Goal: Find specific page/section: Find specific page/section

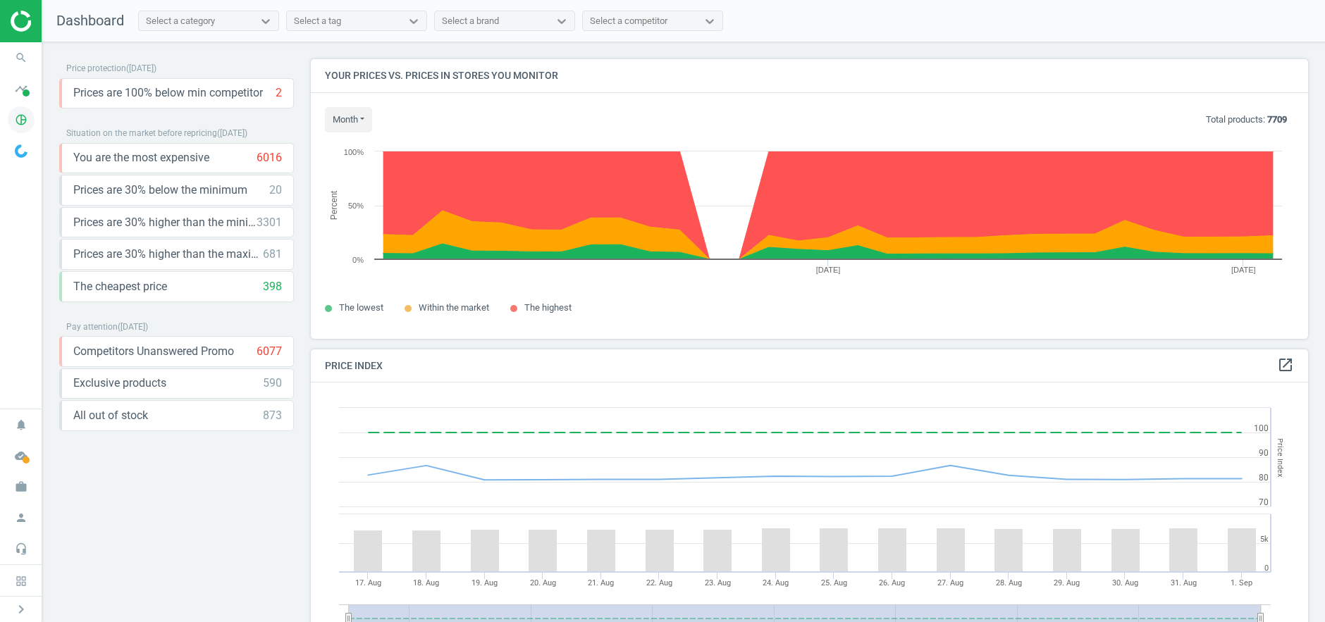
click at [30, 119] on icon "pie_chart_outlined" at bounding box center [21, 119] width 27 height 27
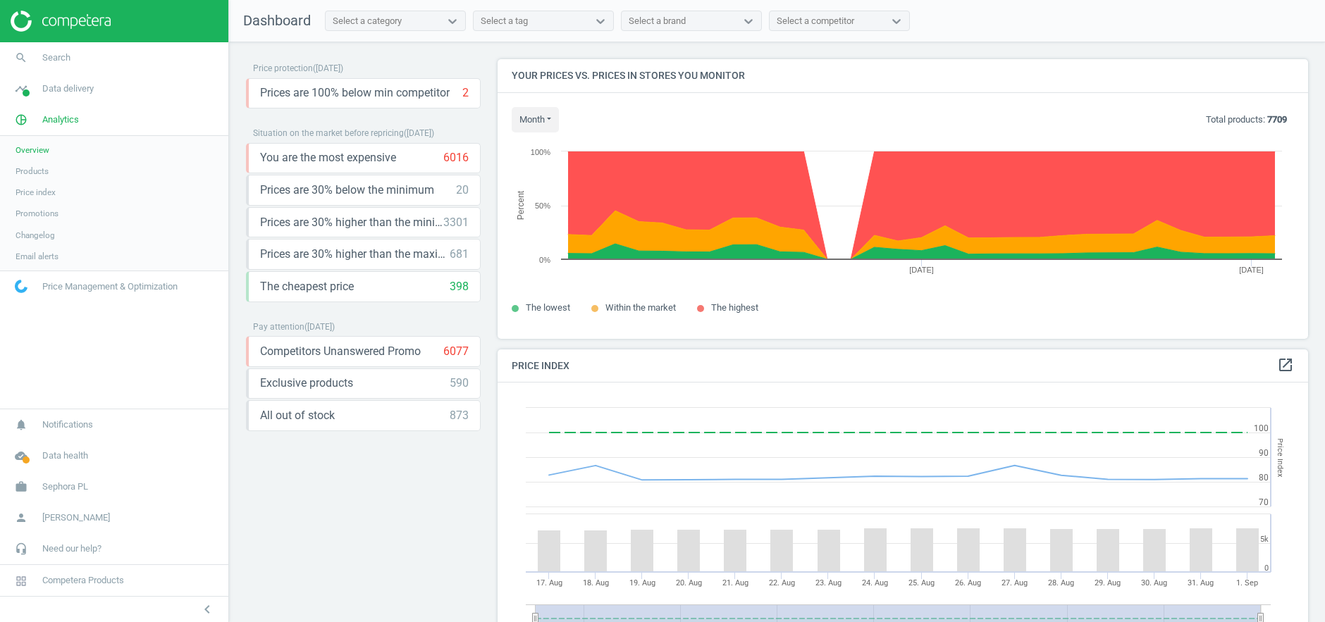
click at [20, 173] on span "Products" at bounding box center [31, 171] width 33 height 11
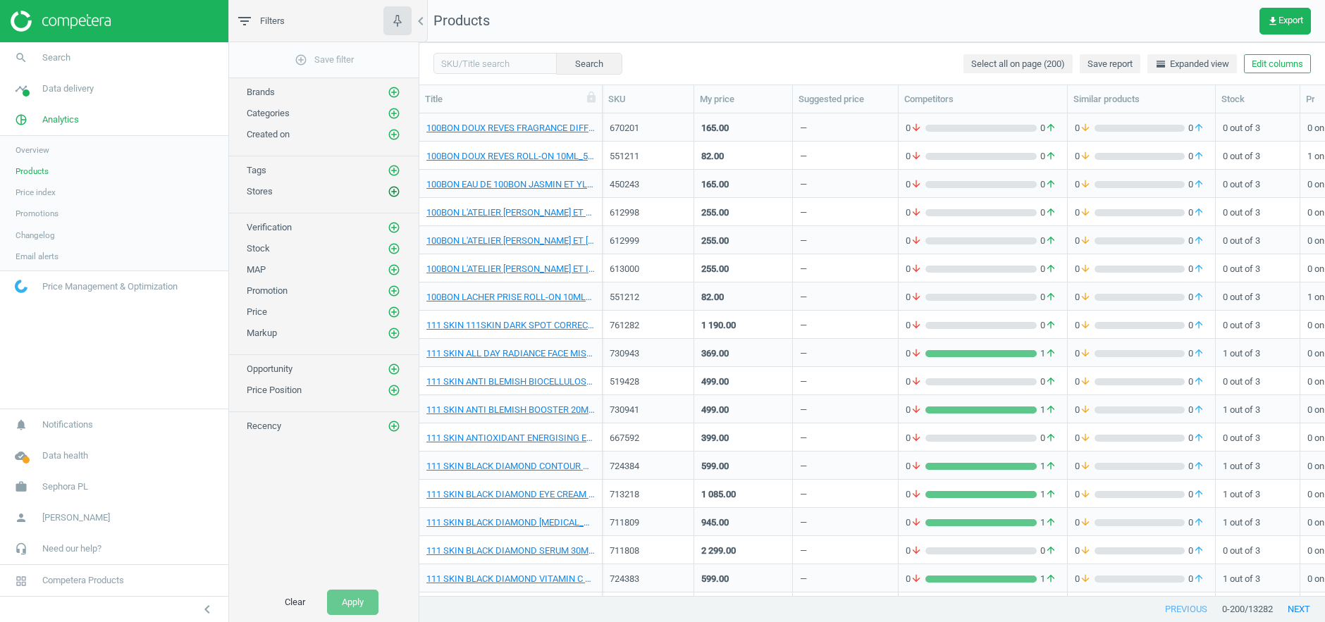
click at [390, 187] on icon "add_circle_outline" at bounding box center [393, 191] width 13 height 13
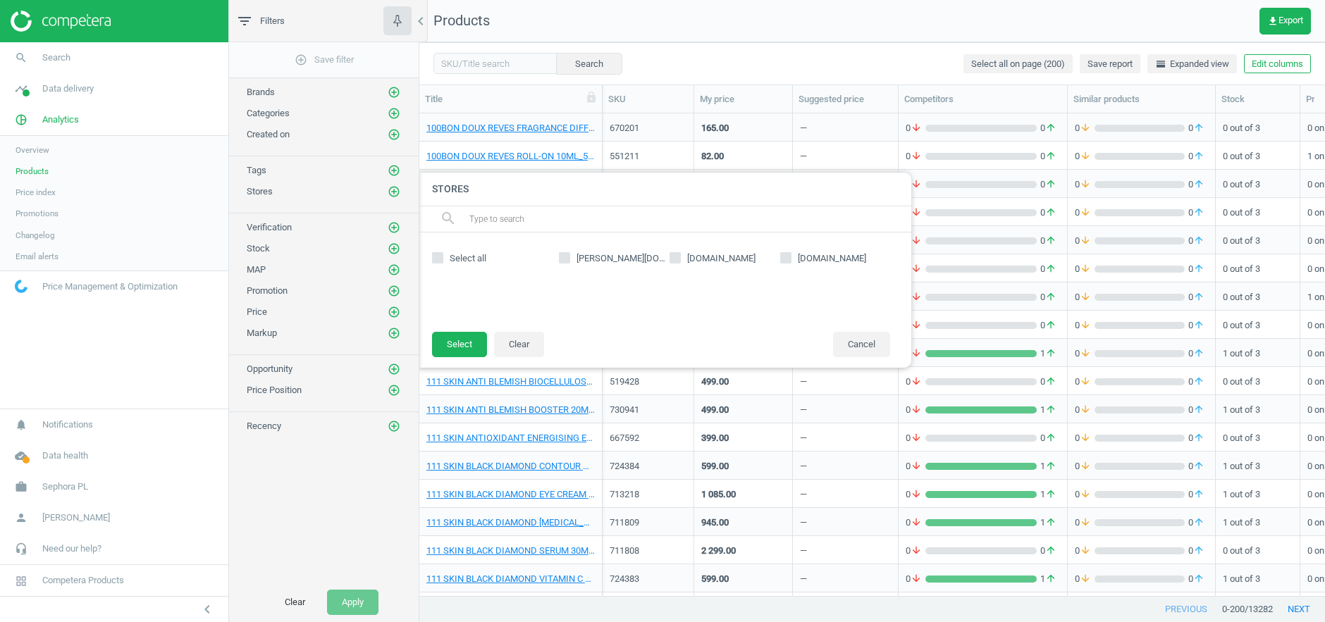
click at [457, 56] on div at bounding box center [1081, 311] width 1325 height 622
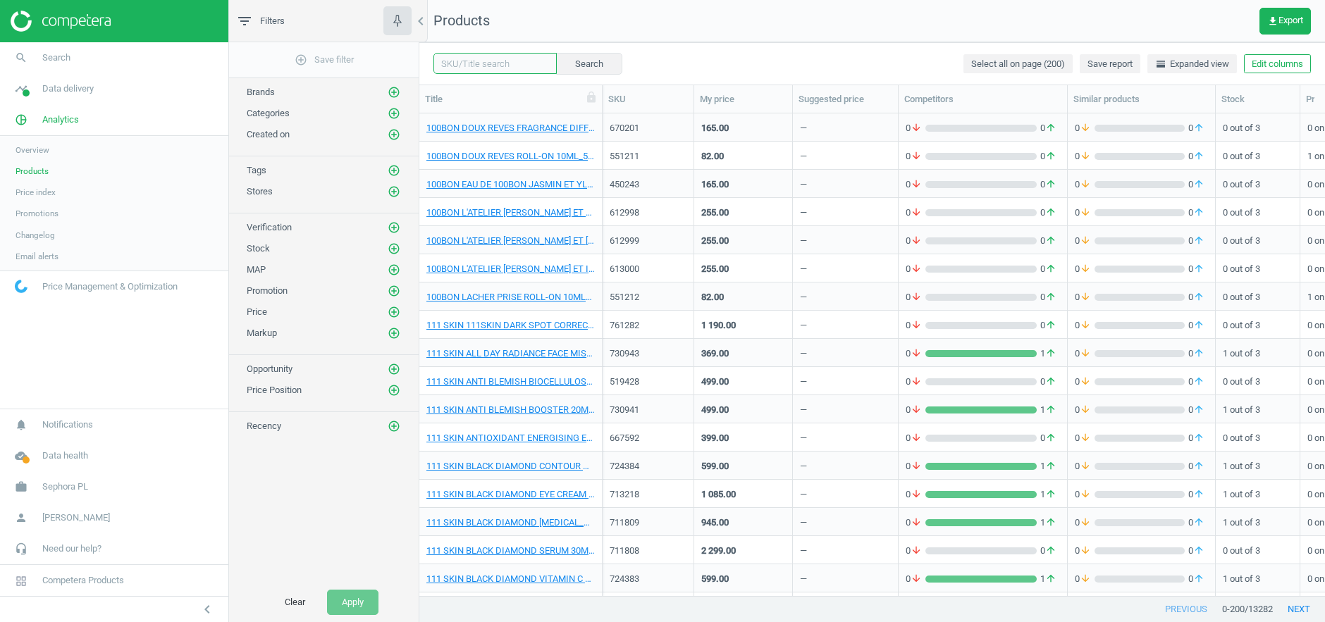
click at [457, 55] on input "text" at bounding box center [494, 63] width 123 height 21
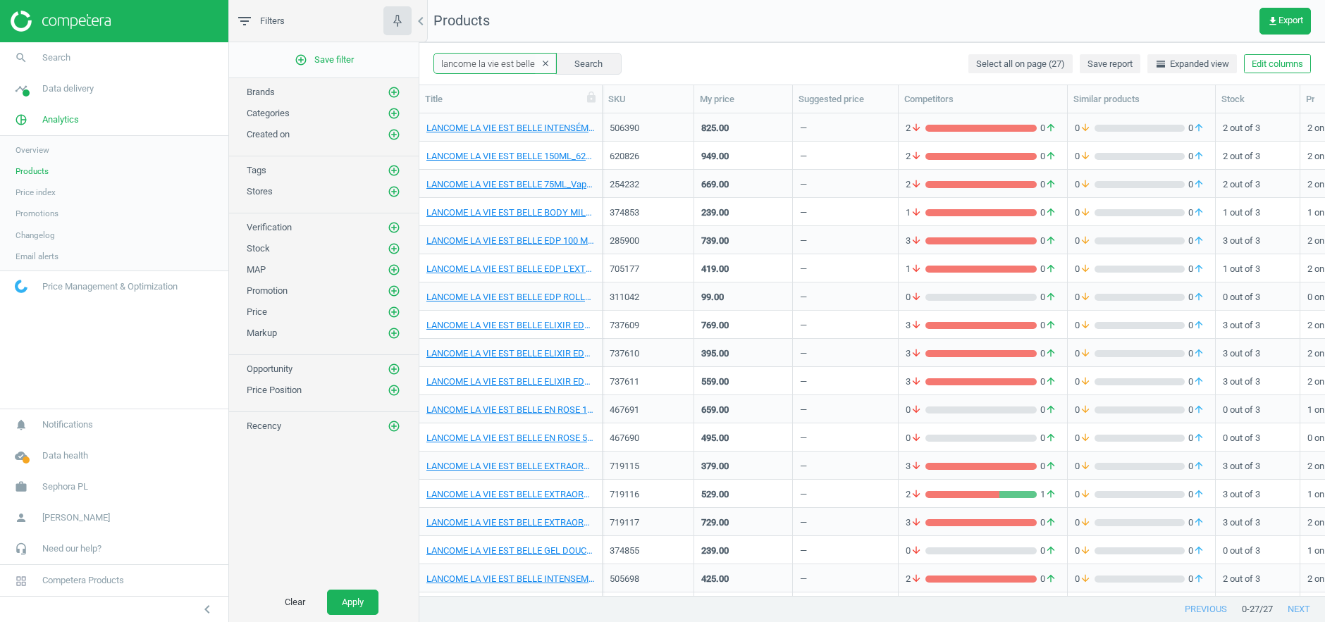
drag, startPoint x: 506, startPoint y: 58, endPoint x: 790, endPoint y: 51, distance: 284.7
click at [789, 52] on div "lancome la vie est belle clear Search Select all on page (27) Save report horiz…" at bounding box center [871, 63] width 905 height 42
type input "lancome la vie est belle"
click at [578, 62] on button "Search" at bounding box center [588, 63] width 66 height 21
click at [618, 243] on div "285900" at bounding box center [647, 241] width 77 height 13
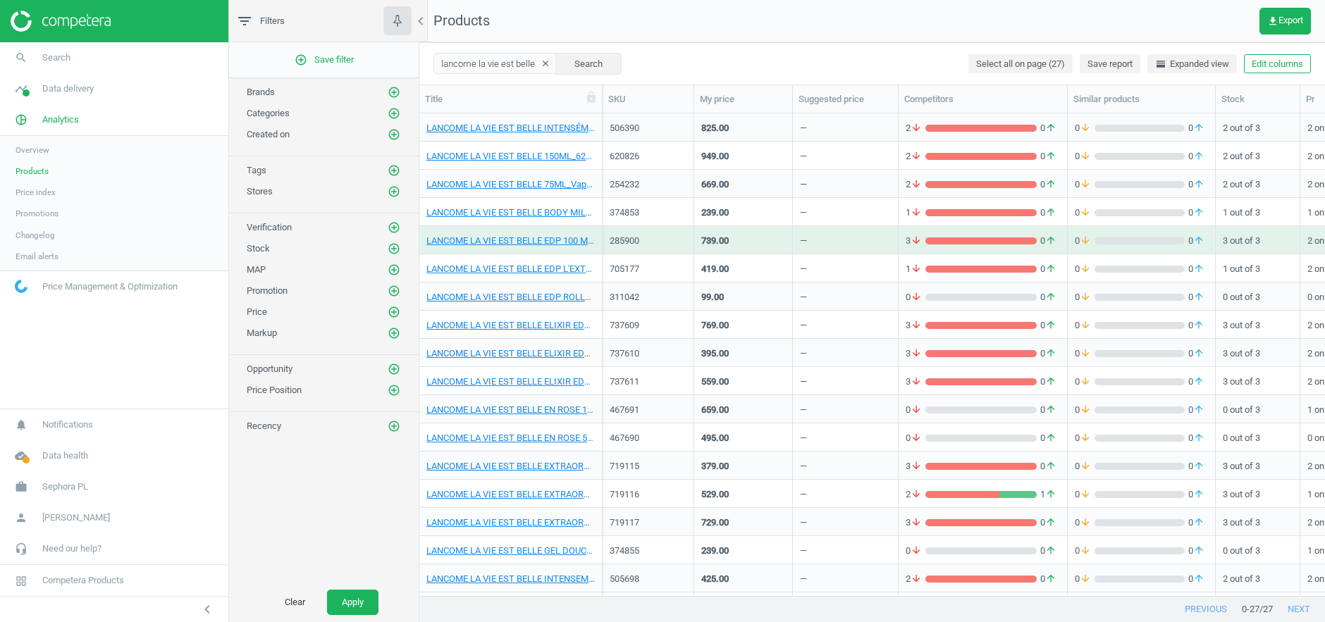
click at [618, 243] on div "285900" at bounding box center [647, 241] width 77 height 13
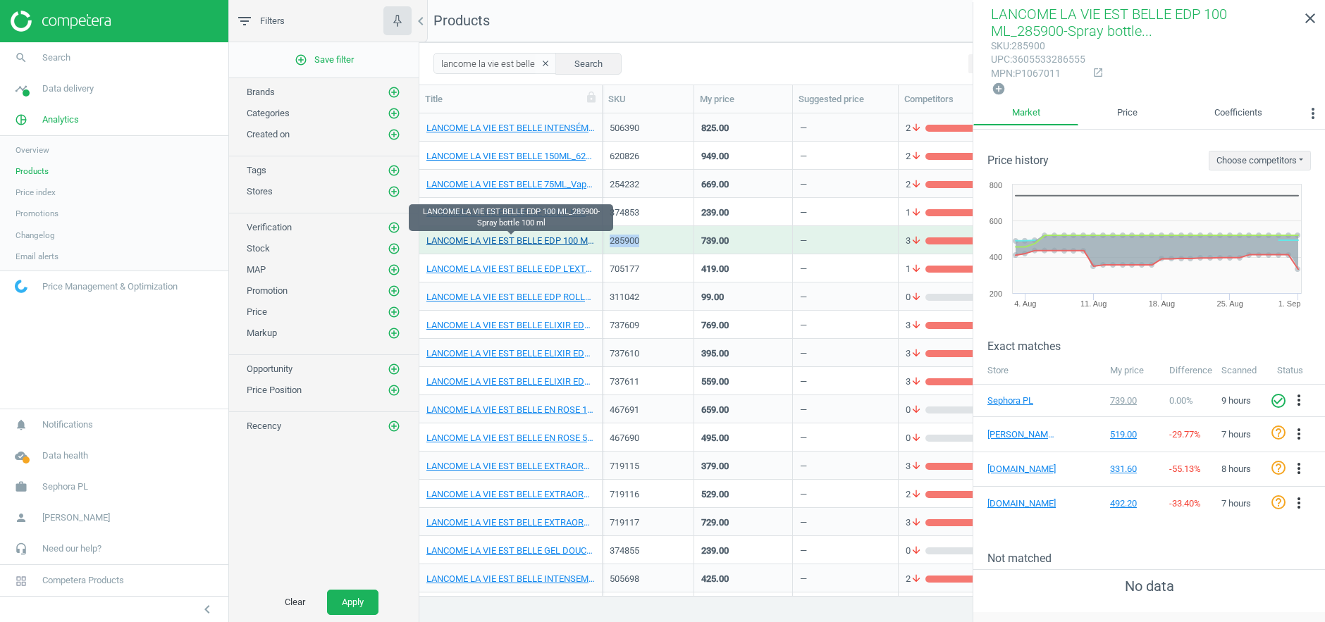
click at [542, 237] on link "LANCOME LA VIE EST BELLE EDP 100 ML_285900-Spray bottle 100 ml" at bounding box center [510, 241] width 168 height 13
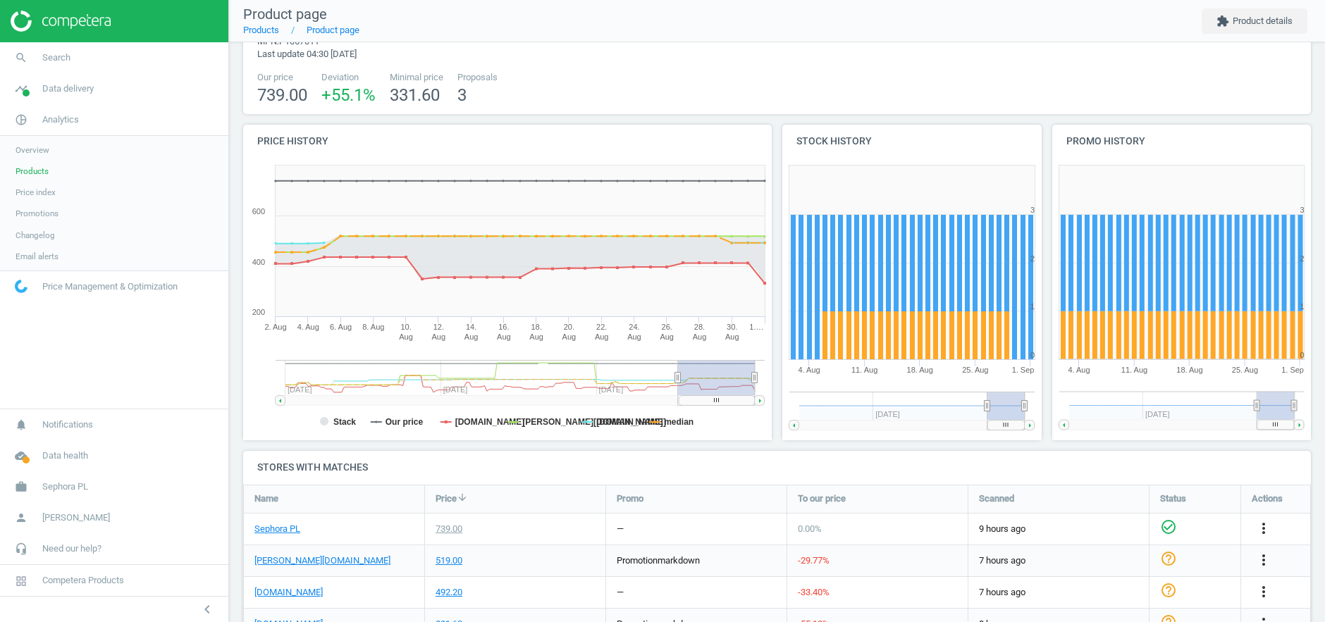
scroll to position [139, 0]
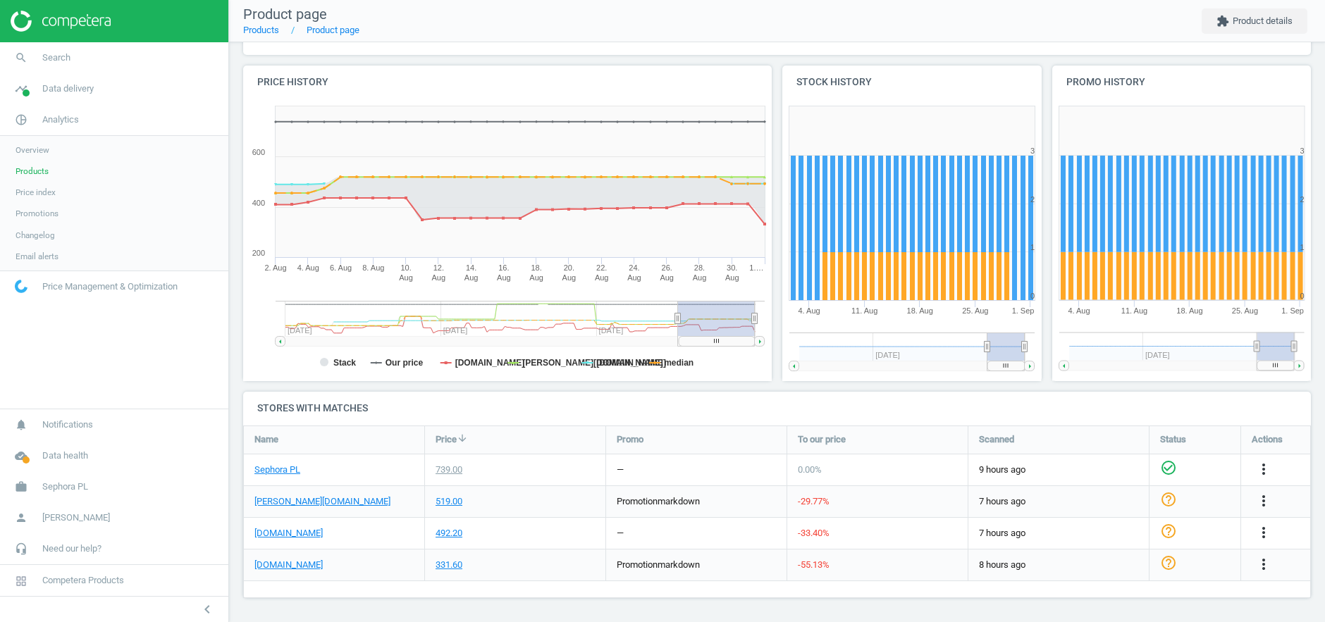
click at [394, 30] on nav "Product page Products Product page extension Product details" at bounding box center [777, 21] width 1096 height 42
click at [746, 433] on div "Promo" at bounding box center [696, 439] width 180 height 27
click at [647, 455] on div "—" at bounding box center [696, 469] width 180 height 31
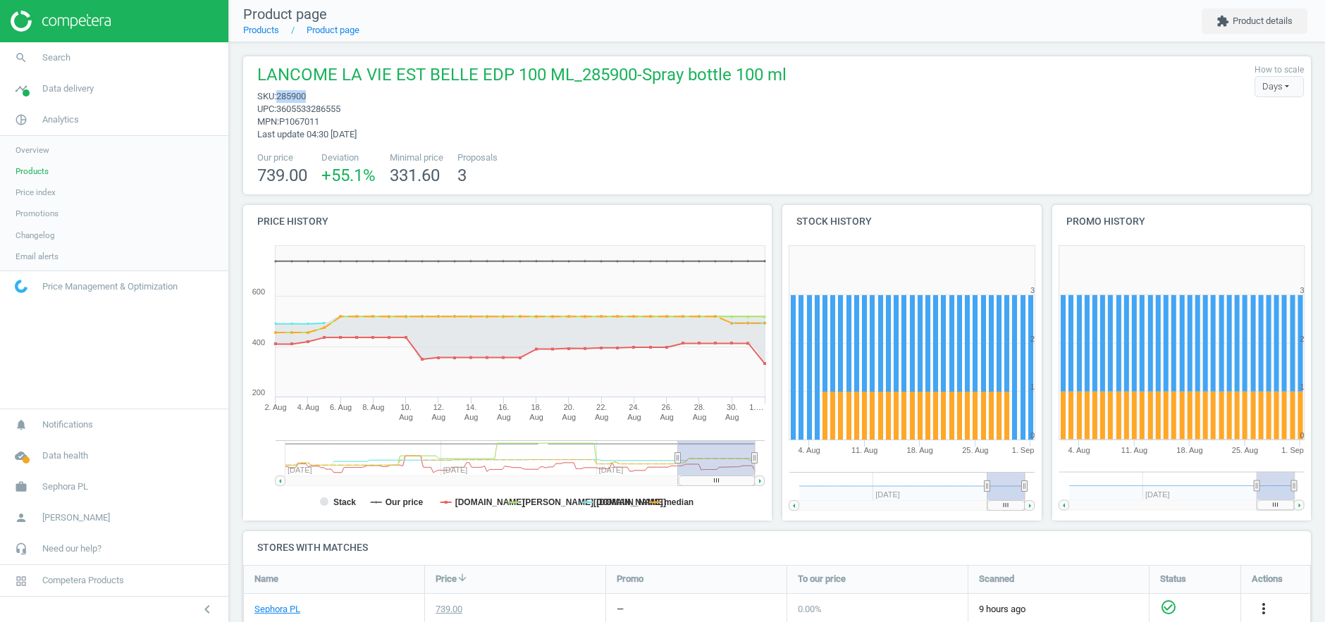
drag, startPoint x: 316, startPoint y: 93, endPoint x: 280, endPoint y: 94, distance: 36.0
click at [280, 94] on span "sku : 285900" at bounding box center [521, 96] width 529 height 13
copy span "285900"
click at [321, 92] on span "sku : 285900" at bounding box center [521, 96] width 529 height 13
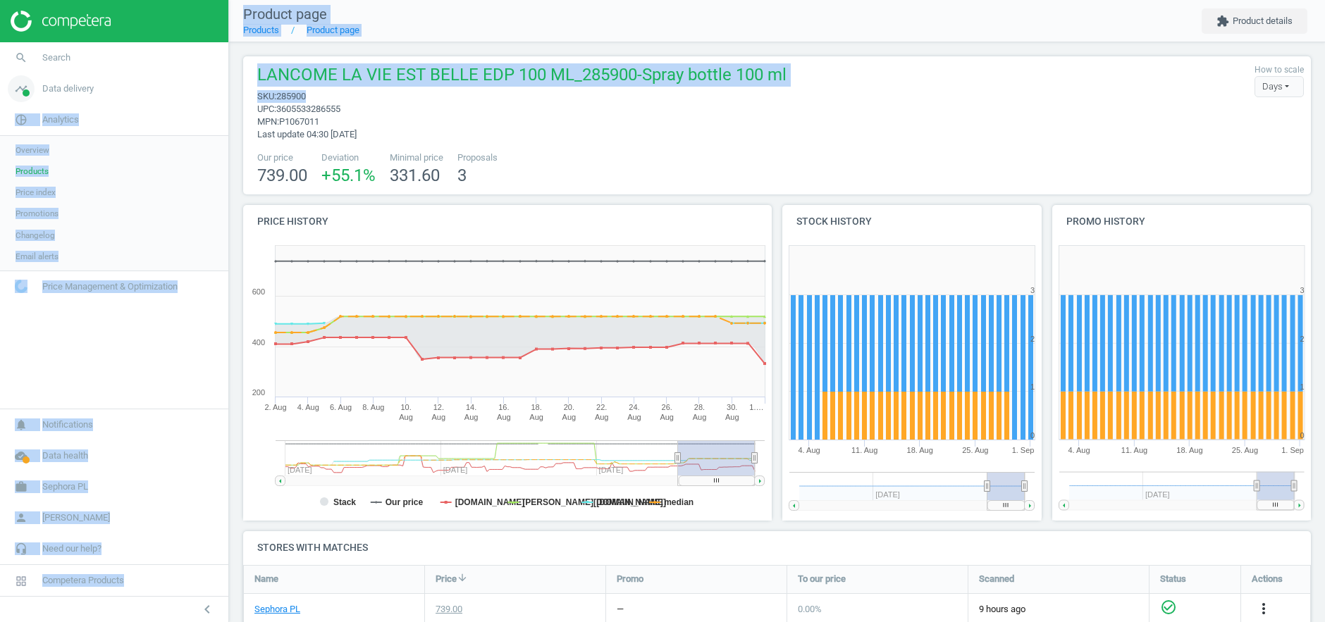
drag, startPoint x: 321, startPoint y: 91, endPoint x: 207, endPoint y: 92, distance: 113.4
click at [207, 92] on section "search Search timeline Data delivery Overview Matches dashboard Matches Rematch…" at bounding box center [662, 311] width 1325 height 622
click at [207, 92] on link "timeline Data delivery" at bounding box center [114, 88] width 228 height 31
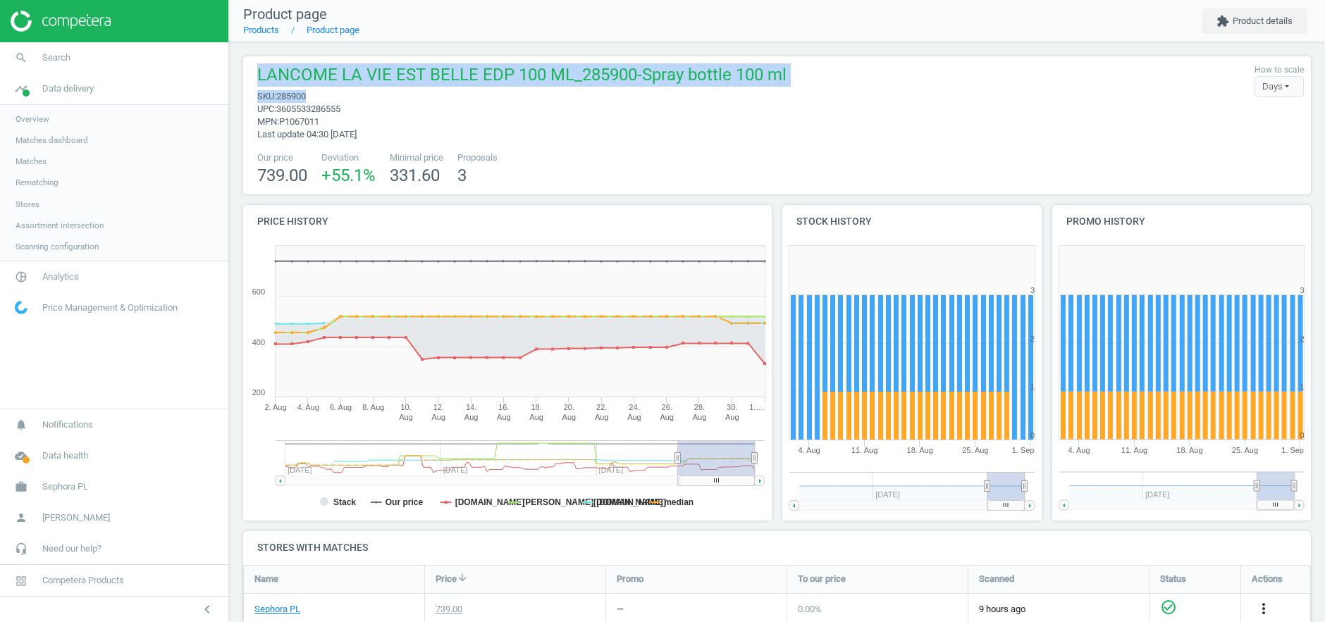
drag, startPoint x: 323, startPoint y: 95, endPoint x: 255, endPoint y: 80, distance: 69.9
click at [255, 80] on div "LANCOME LA VIE EST BELLE EDP 100 ML_285900-Spray bottle 100 ml sku : 285900 upc…" at bounding box center [518, 101] width 536 height 77
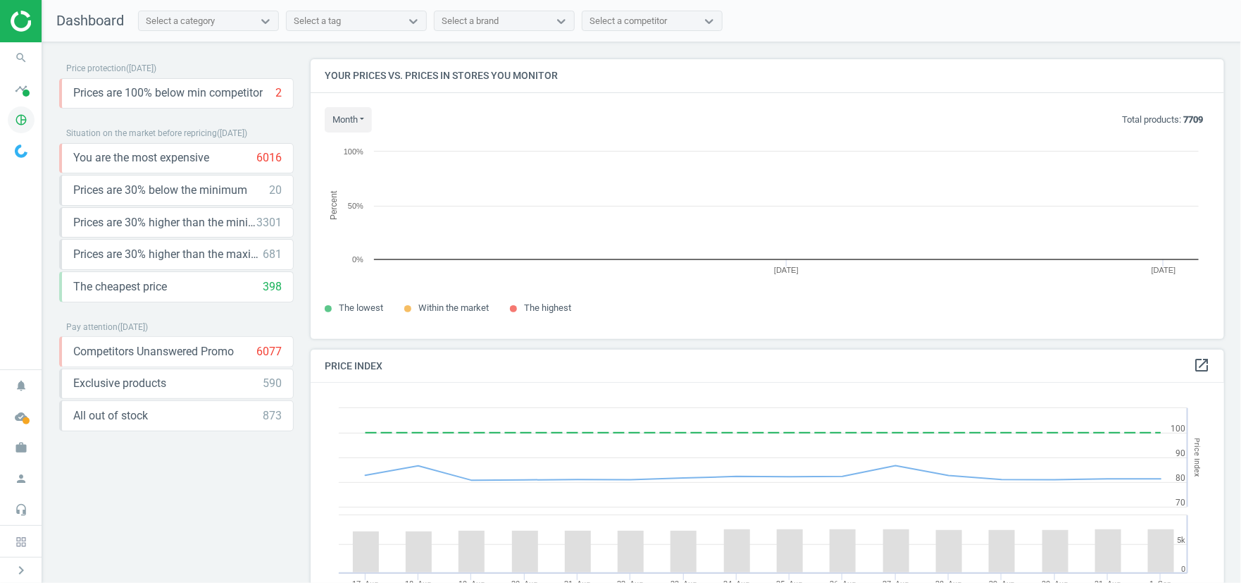
scroll to position [7, 7]
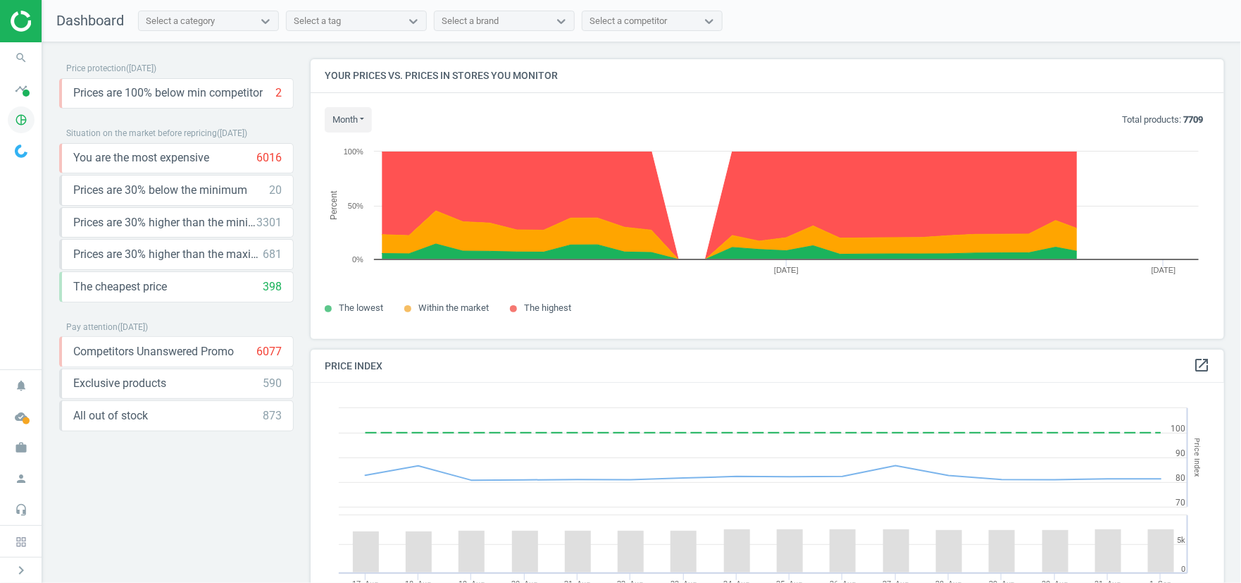
click at [10, 111] on icon "pie_chart_outlined" at bounding box center [21, 119] width 27 height 27
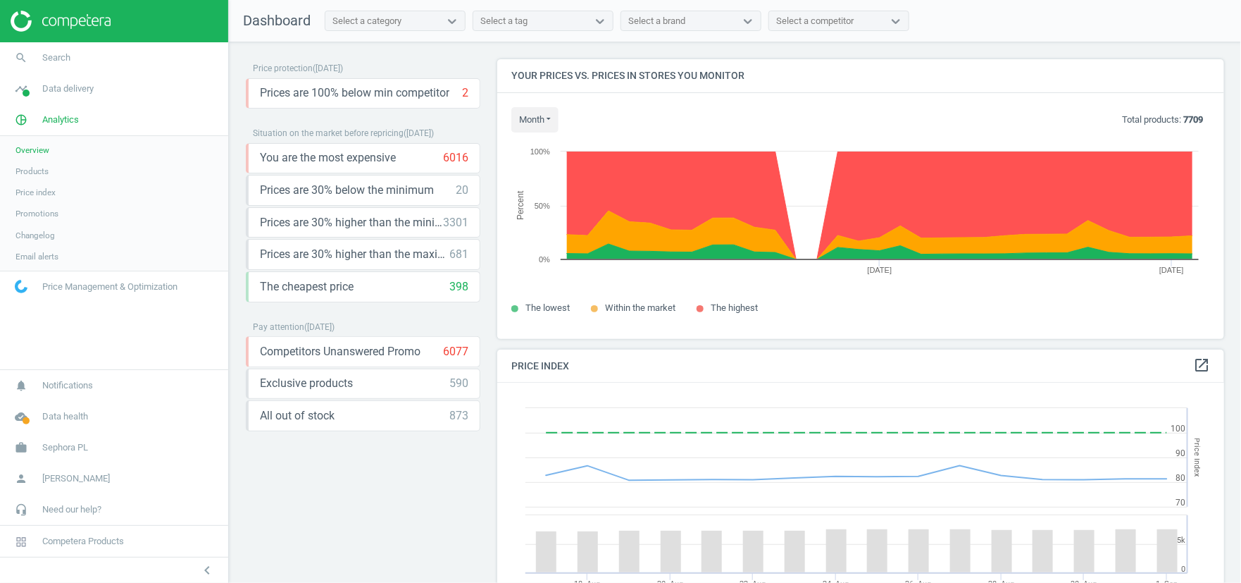
click at [21, 144] on span "Overview" at bounding box center [32, 149] width 34 height 11
click at [83, 60] on link "search Search" at bounding box center [114, 57] width 228 height 31
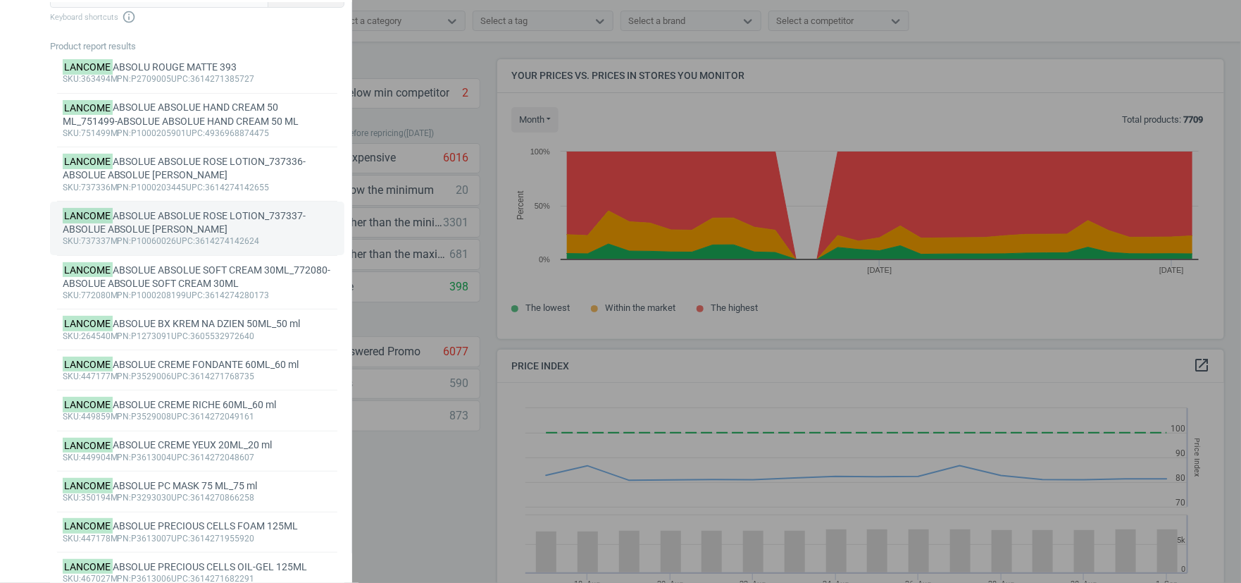
scroll to position [0, 0]
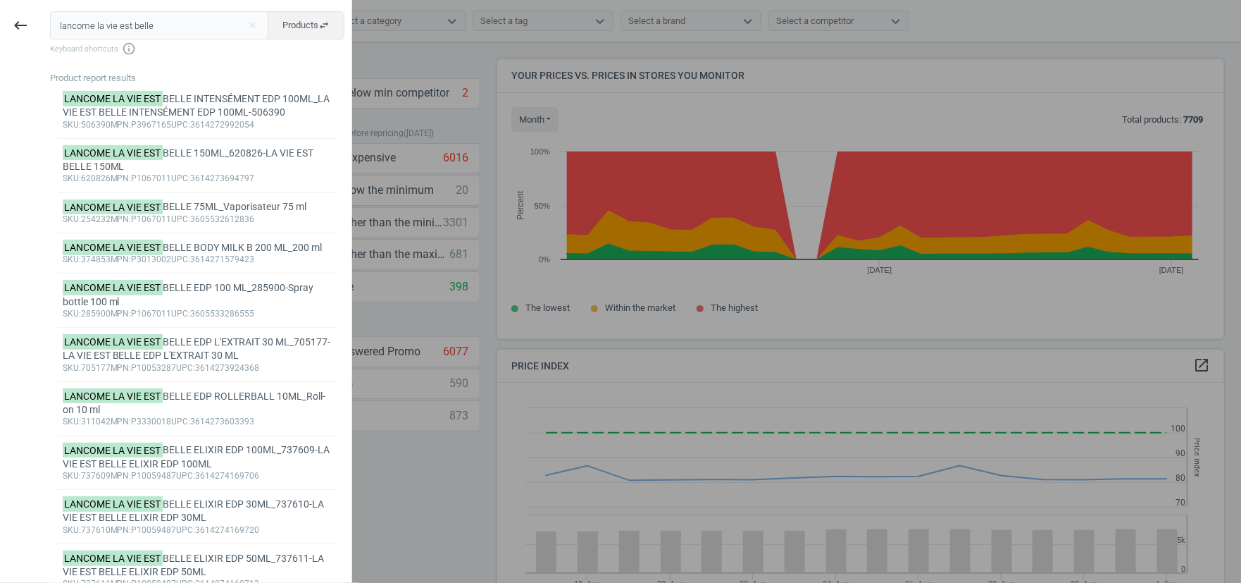
type input "lancome la vie est belle"
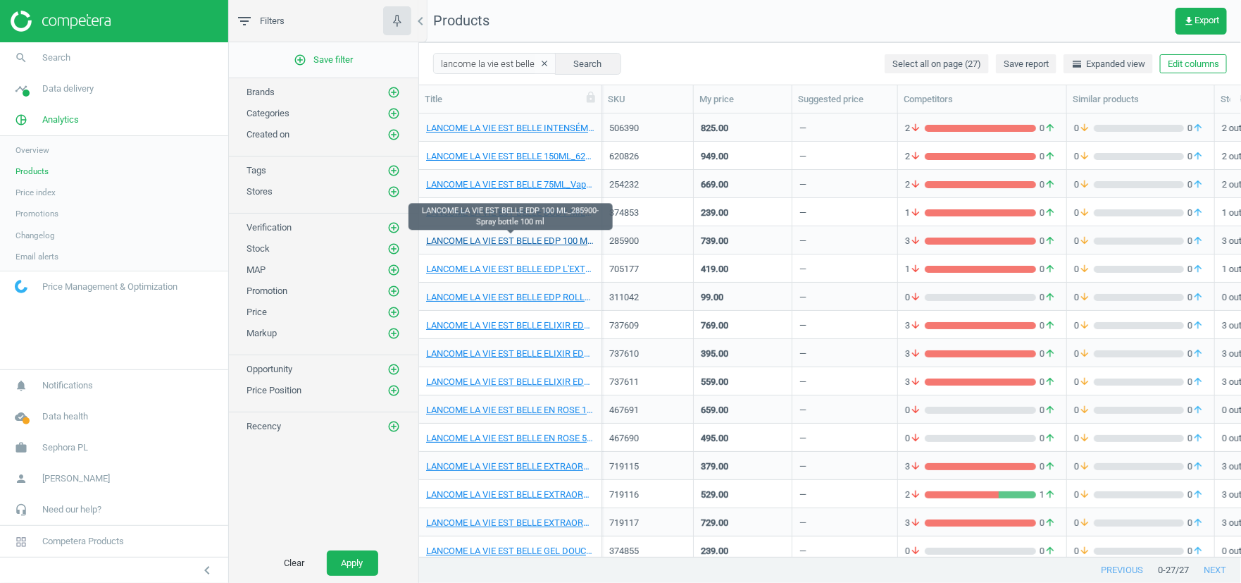
click at [564, 236] on link "LANCOME LA VIE EST BELLE EDP 100 ML_285900-Spray bottle 100 ml" at bounding box center [510, 241] width 168 height 13
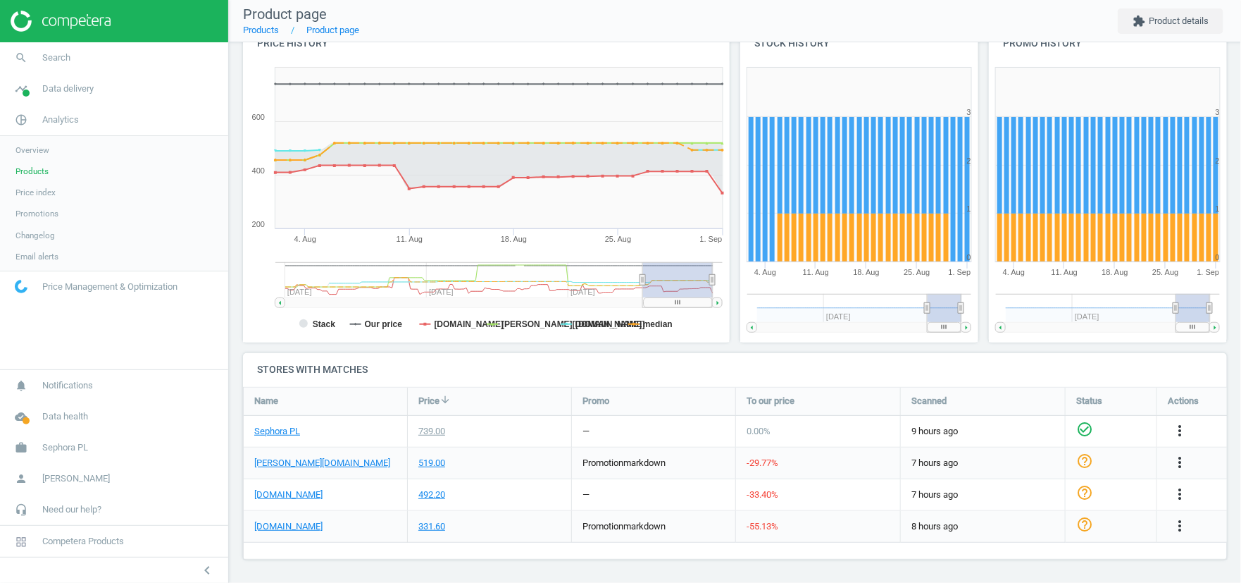
scroll to position [177, 0]
